Goal: Use online tool/utility: Utilize a website feature to perform a specific function

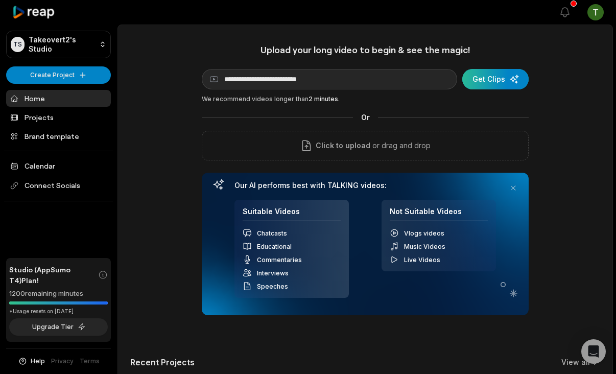
type input "**********"
click at [500, 78] on div "submit" at bounding box center [495, 79] width 66 height 20
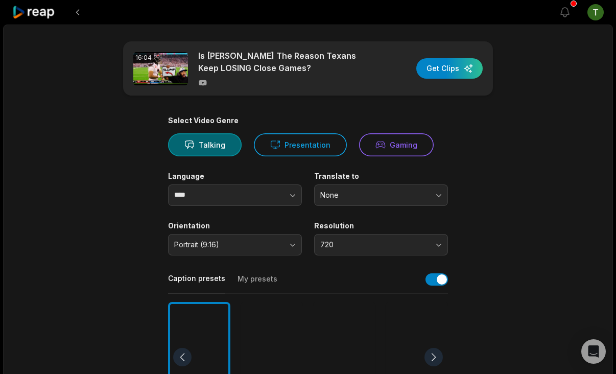
click at [306, 146] on button "Presentation" at bounding box center [300, 144] width 93 height 23
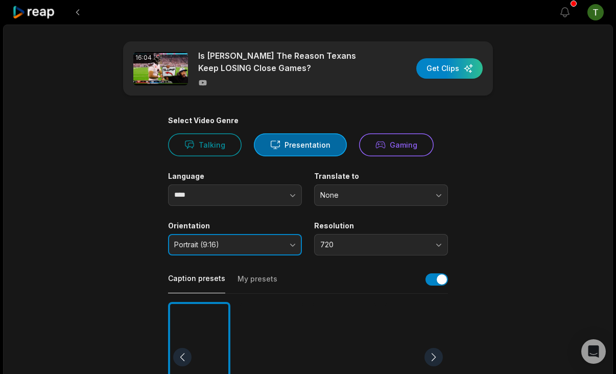
click at [288, 249] on button "Portrait (9:16)" at bounding box center [235, 244] width 134 height 21
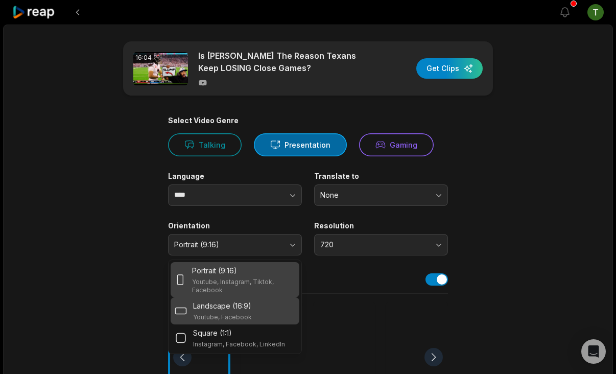
click at [230, 298] on div "Landscape (16:9) Youtube, Facebook" at bounding box center [234, 310] width 129 height 27
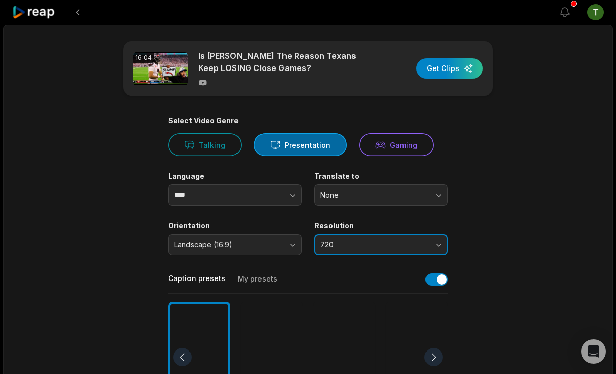
click at [360, 252] on button "720" at bounding box center [381, 244] width 134 height 21
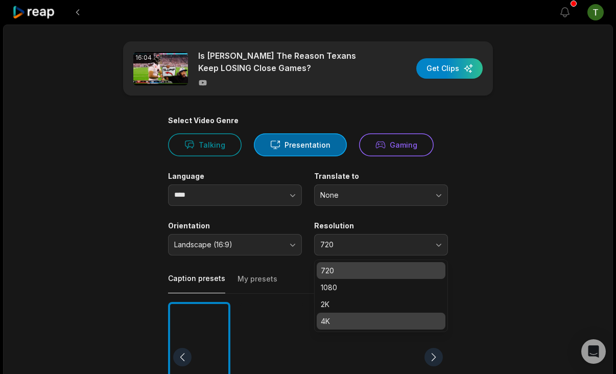
click at [334, 321] on p "4K" at bounding box center [381, 320] width 120 height 11
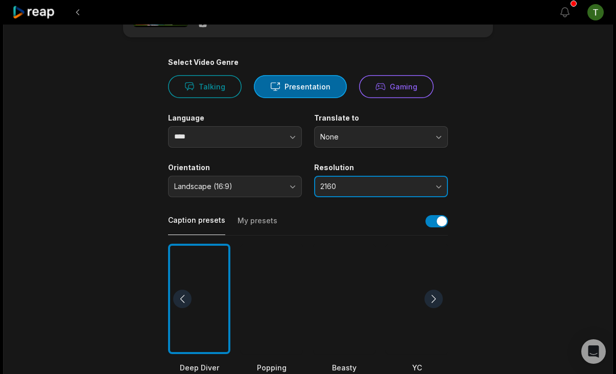
scroll to position [76, 0]
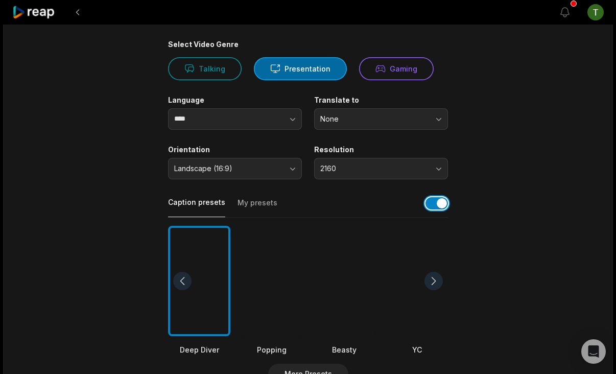
click at [443, 206] on button "button" at bounding box center [436, 203] width 22 height 12
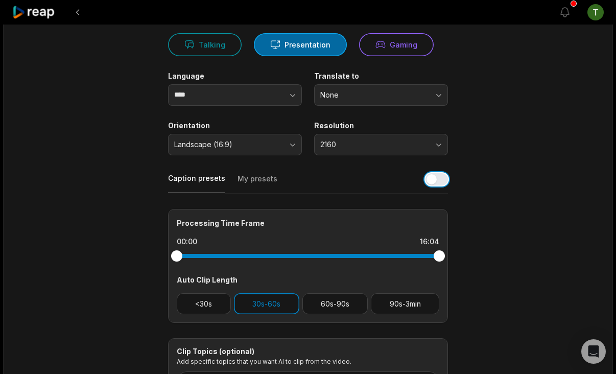
scroll to position [100, 0]
click at [326, 300] on button "60s-90s" at bounding box center [335, 303] width 66 height 21
click at [273, 307] on button "30s-60s" at bounding box center [266, 303] width 65 height 21
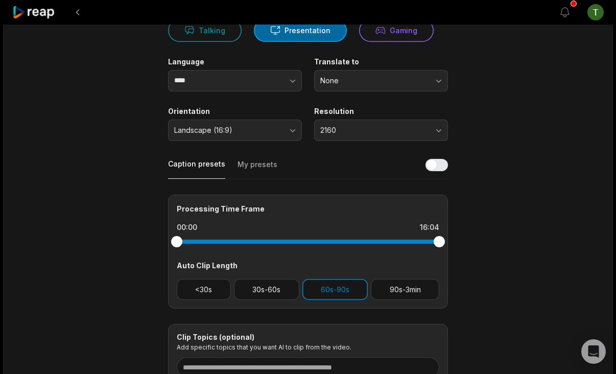
scroll to position [0, 0]
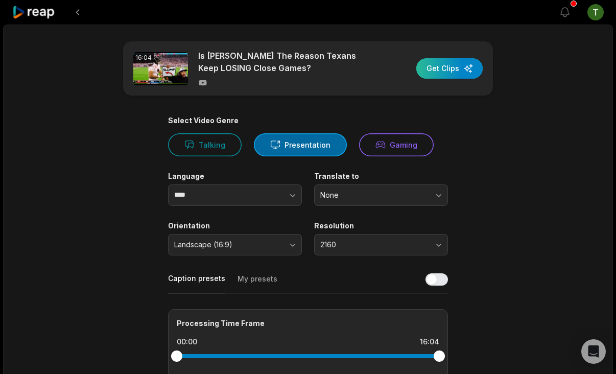
click at [466, 63] on div "button" at bounding box center [449, 68] width 66 height 20
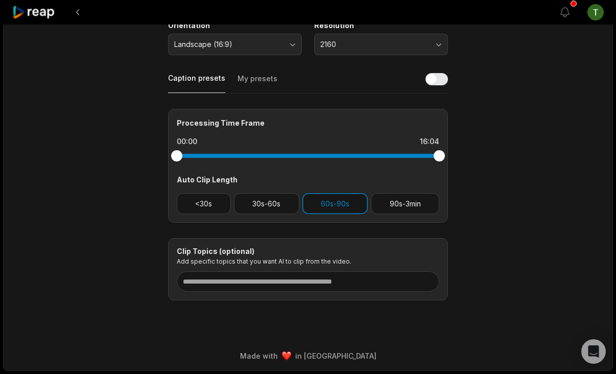
scroll to position [6, 0]
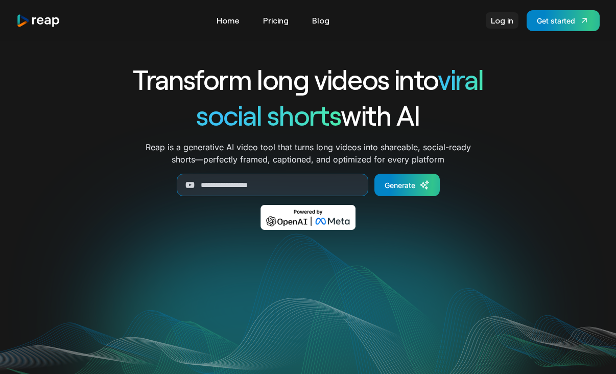
click at [503, 21] on link "Log in" at bounding box center [501, 20] width 33 height 16
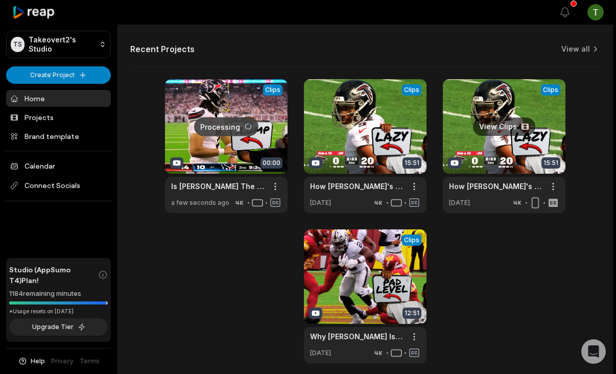
scroll to position [365, 0]
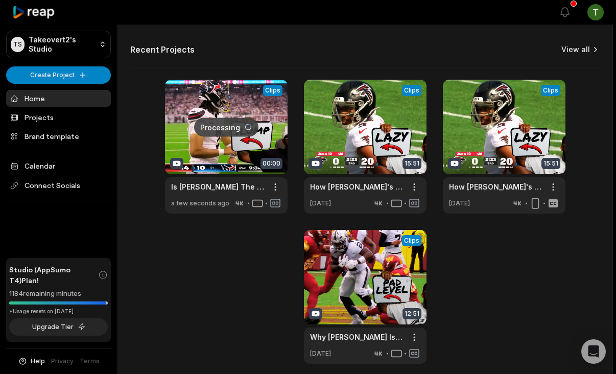
click at [581, 51] on link "View all" at bounding box center [575, 49] width 29 height 10
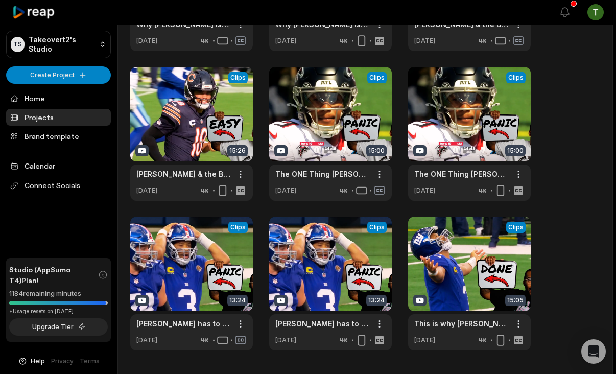
scroll to position [359, 0]
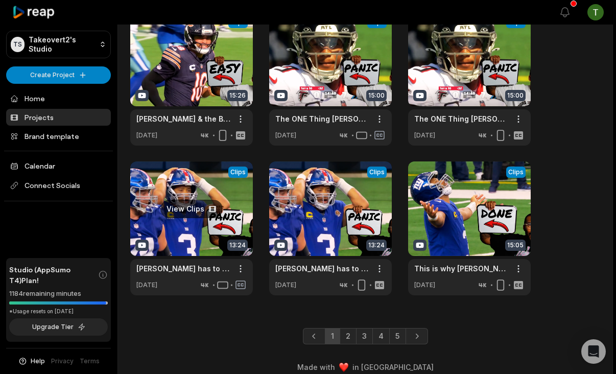
click at [216, 231] on link at bounding box center [191, 228] width 123 height 134
